Goal: Check status: Check status

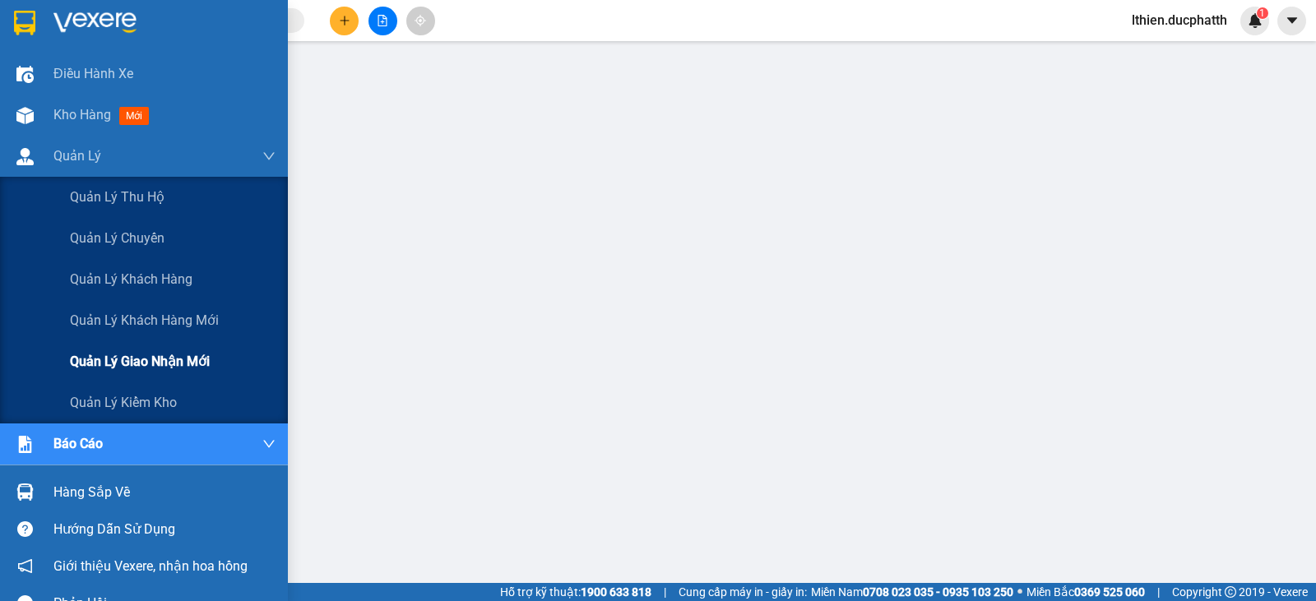
click at [152, 366] on span "Quản lý giao nhận mới" at bounding box center [140, 361] width 140 height 21
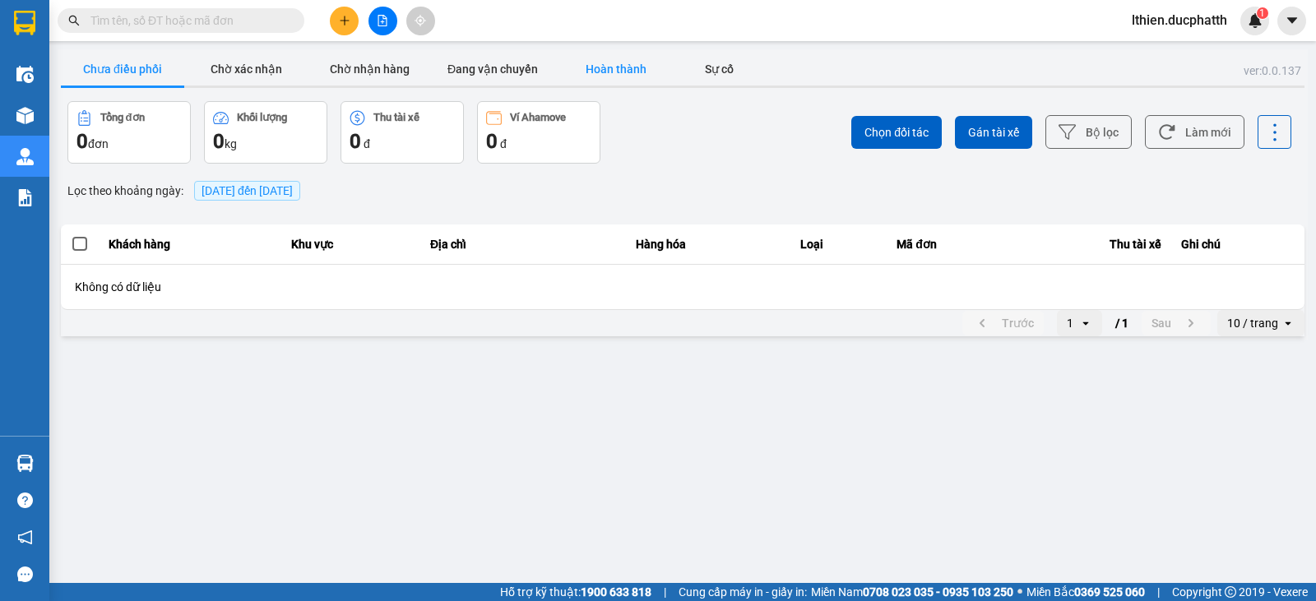
click at [611, 69] on button "Hoàn thành" at bounding box center [615, 69] width 123 height 33
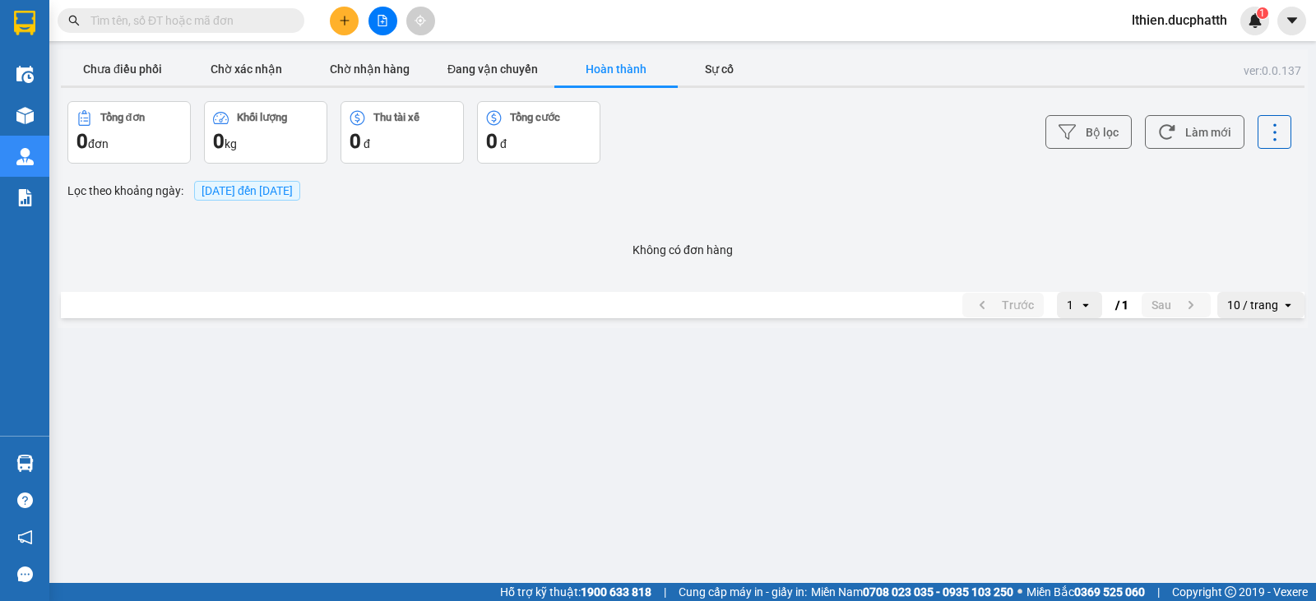
click at [271, 189] on span "[DATE] đến [DATE]" at bounding box center [247, 190] width 91 height 13
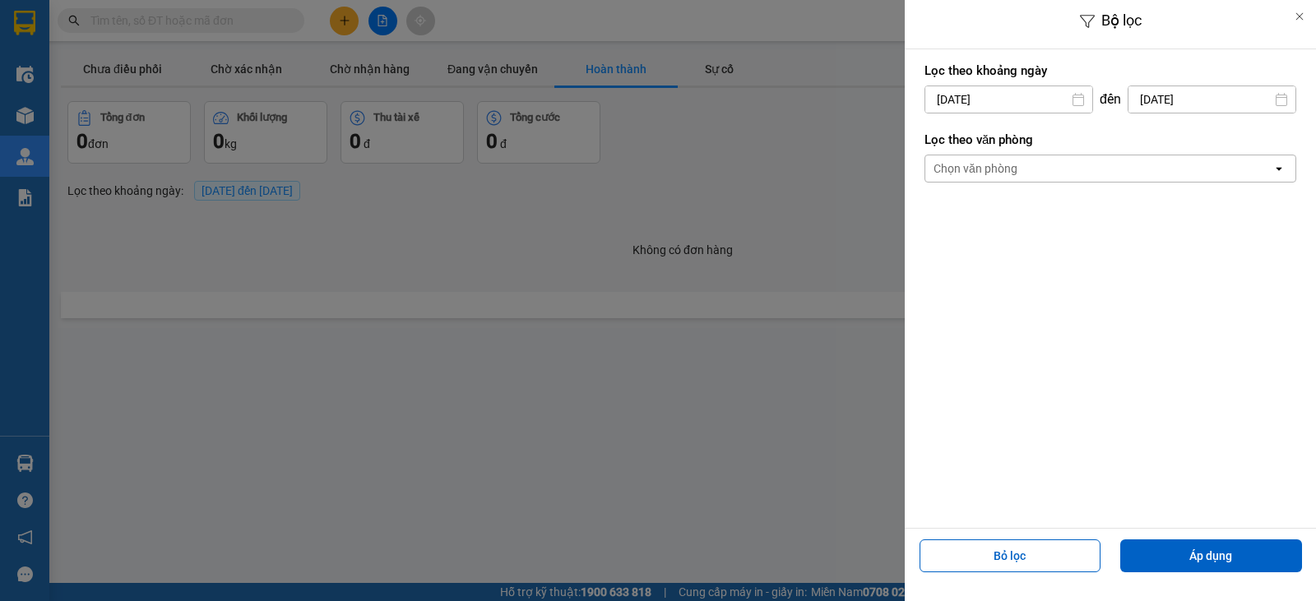
click at [1011, 100] on input "[DATE]" at bounding box center [1008, 99] width 167 height 26
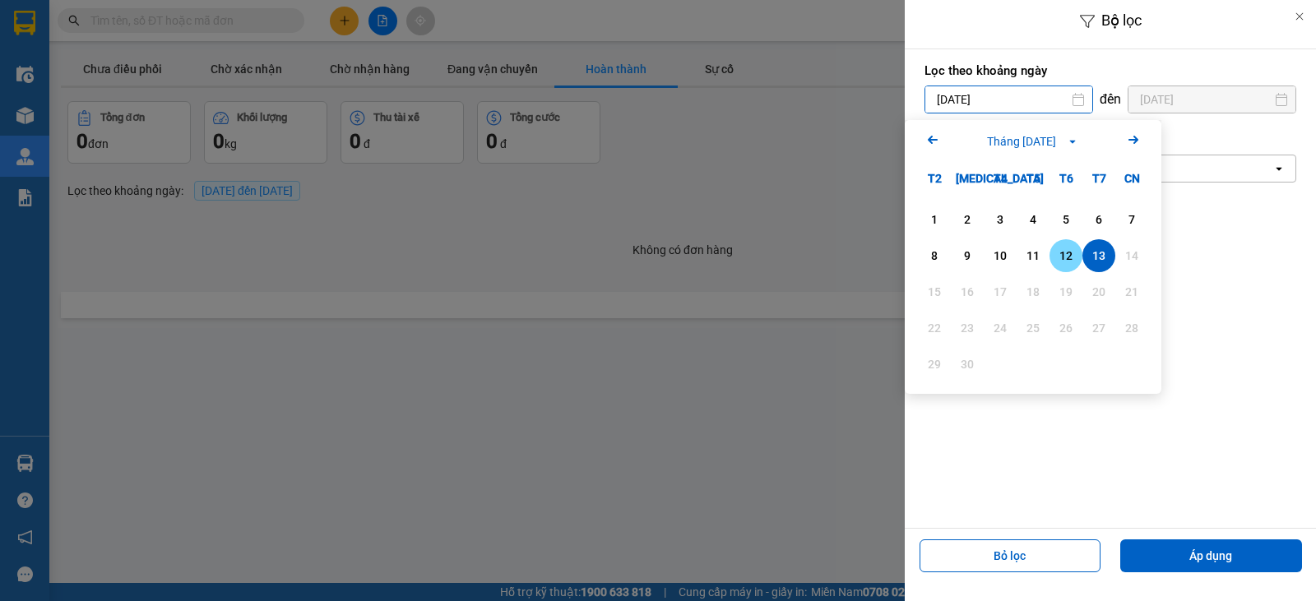
click at [1073, 260] on div "12" at bounding box center [1065, 256] width 23 height 20
type input "[DATE]"
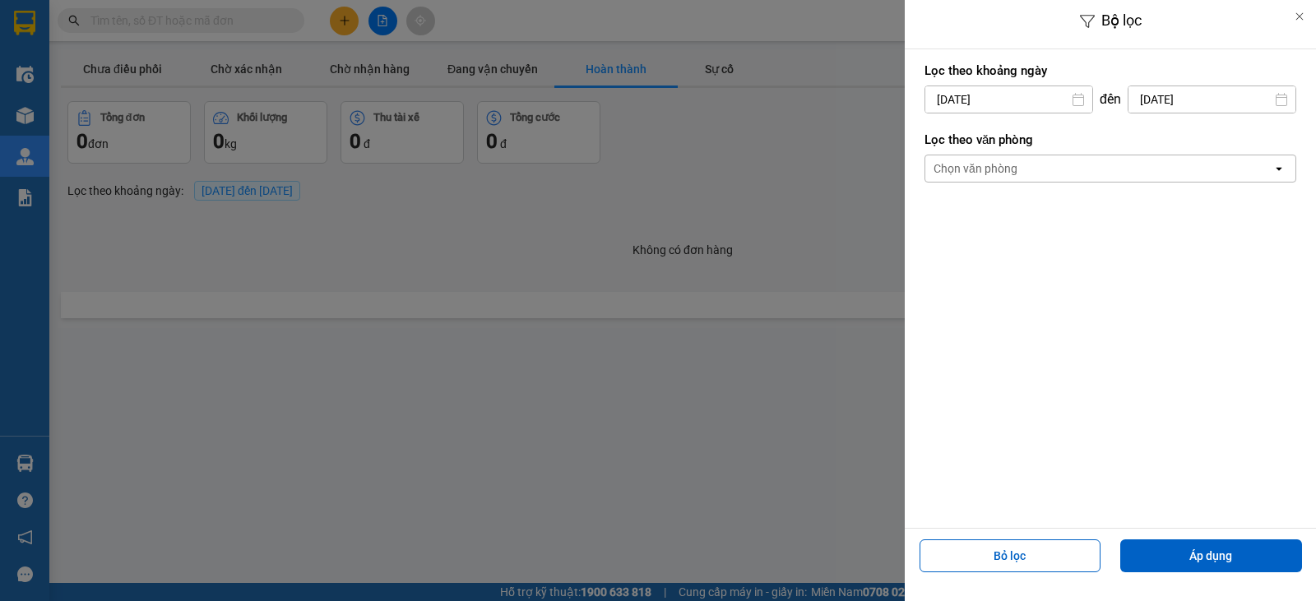
click at [1212, 102] on input "[DATE]" at bounding box center [1211, 99] width 167 height 26
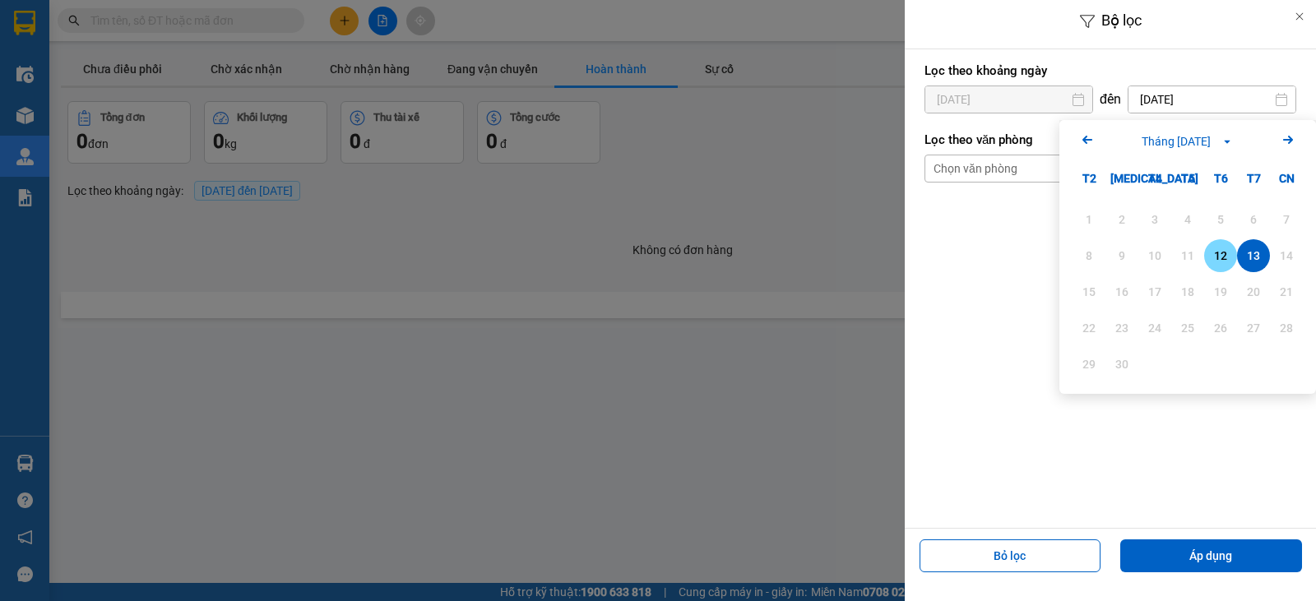
click at [1229, 257] on div "12" at bounding box center [1220, 256] width 23 height 20
type input "[DATE]"
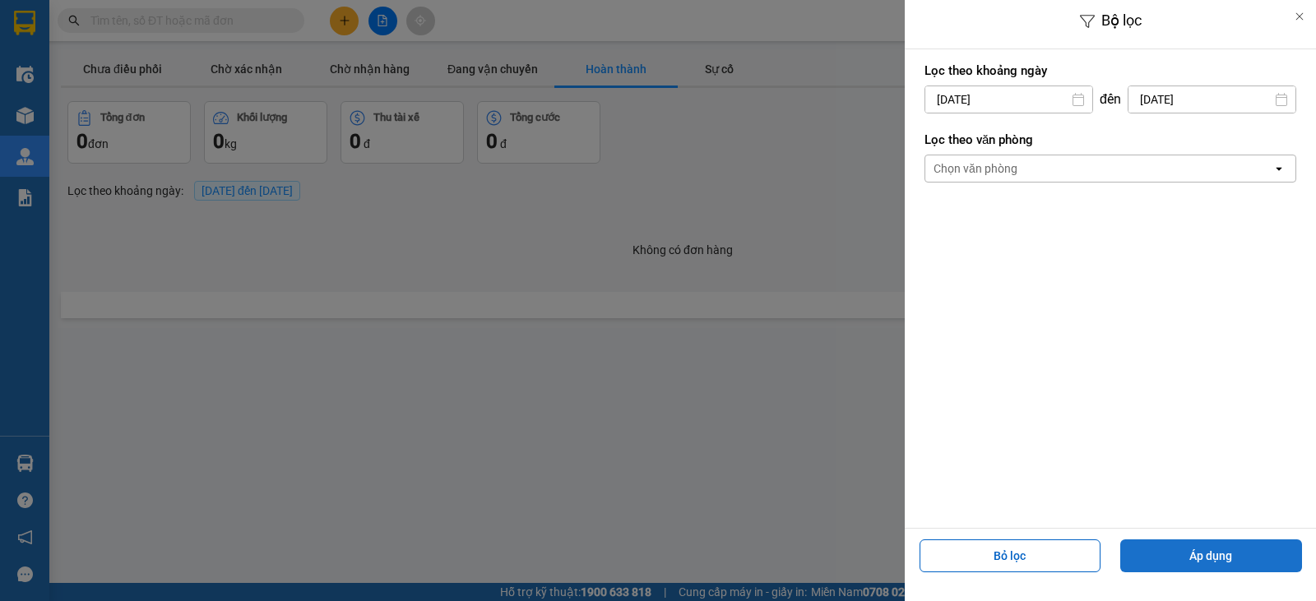
click at [1185, 559] on button "Áp dụng" at bounding box center [1211, 556] width 182 height 33
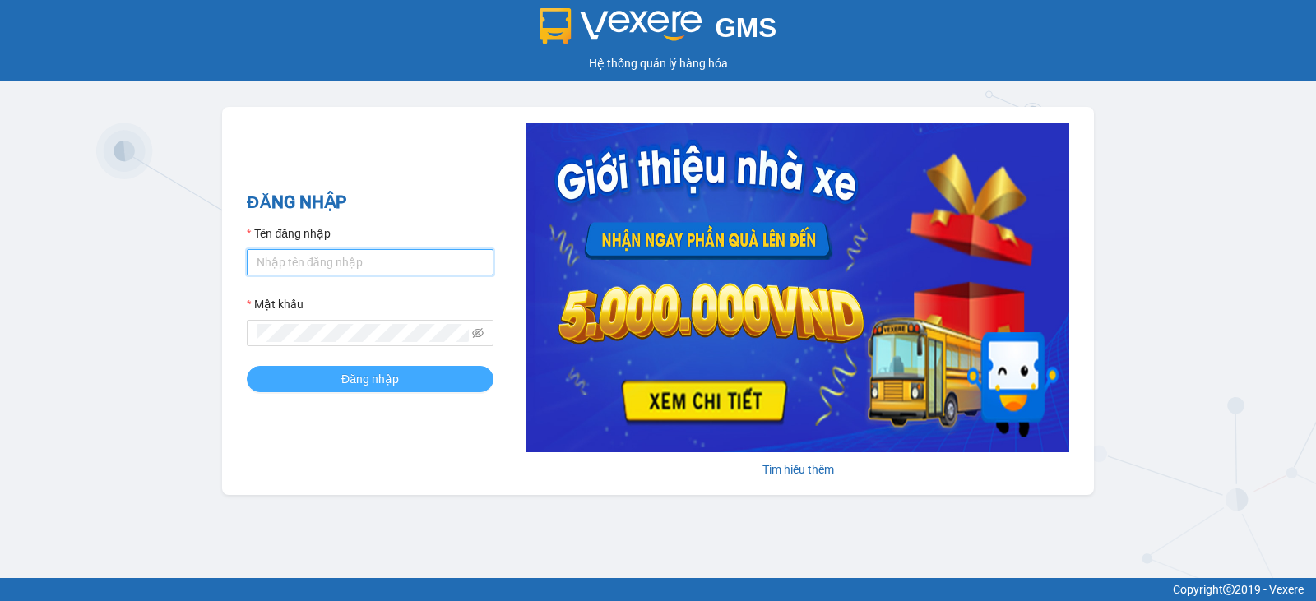
type input "lthien.ducphatth"
click at [350, 382] on span "Đăng nhập" at bounding box center [370, 379] width 58 height 18
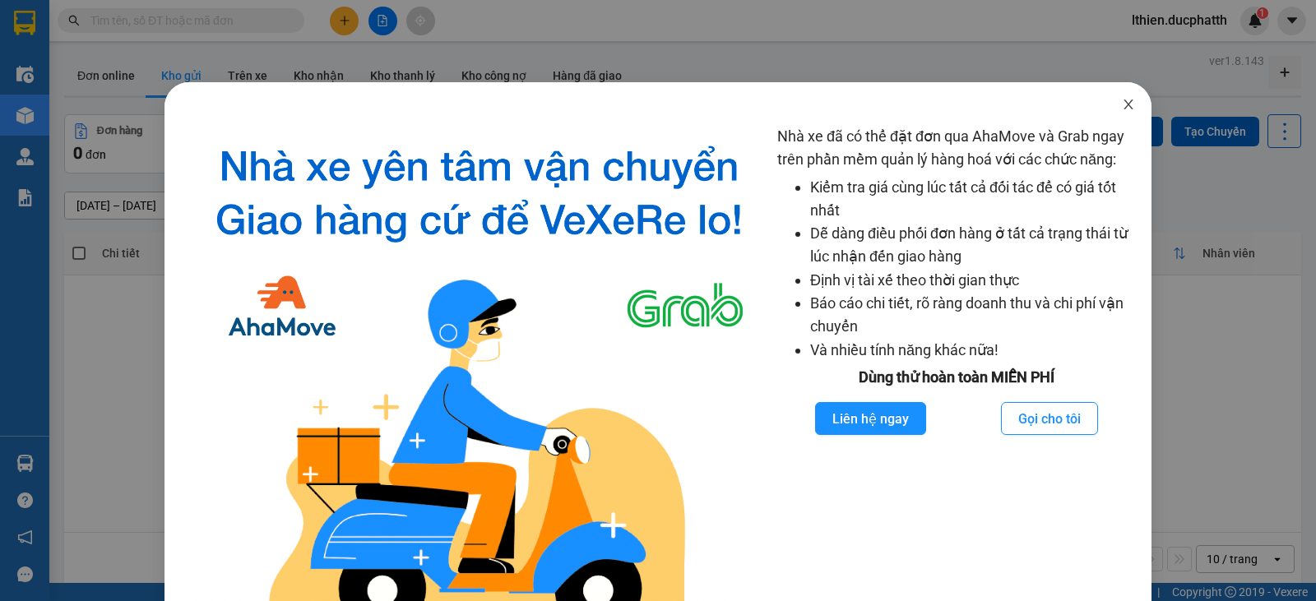
click at [1122, 105] on icon "close" at bounding box center [1128, 104] width 13 height 13
